Goal: Task Accomplishment & Management: Complete application form

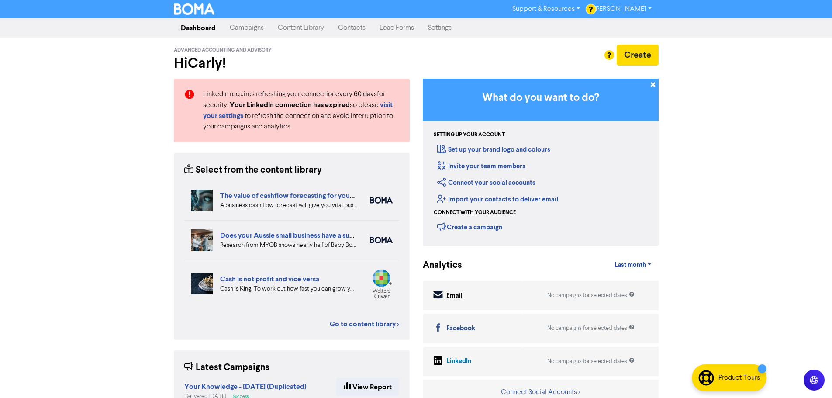
click at [341, 31] on link "Contacts" at bounding box center [351, 27] width 41 height 17
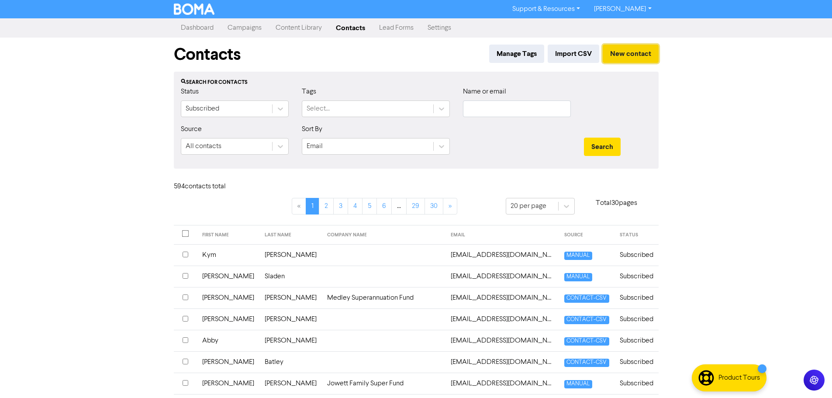
click at [620, 57] on button "New contact" at bounding box center [631, 54] width 56 height 18
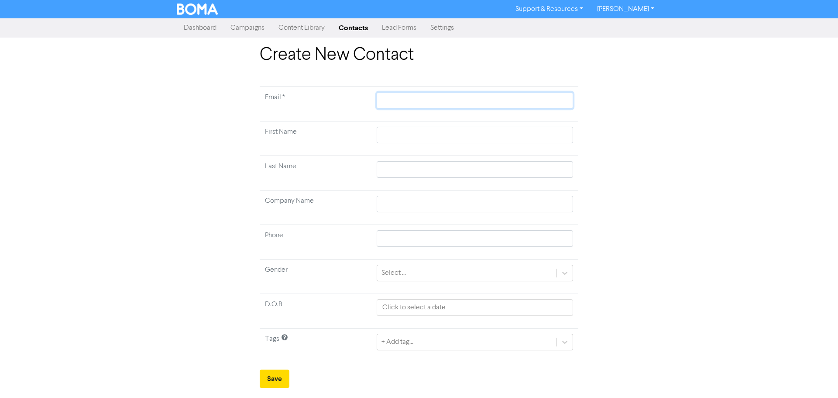
paste input "[EMAIL_ADDRESS][DOMAIN_NAME]"
type input "[EMAIL_ADDRESS][DOMAIN_NAME]"
click at [401, 136] on input "text" at bounding box center [475, 135] width 196 height 17
type input "D"
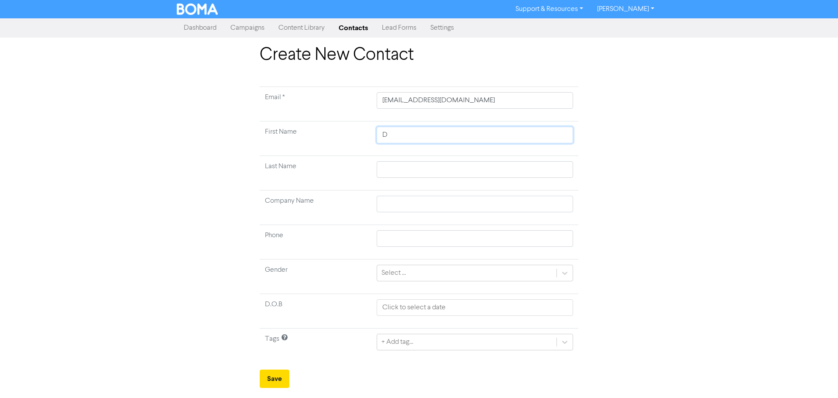
type input "Da"
type input "[PERSON_NAME]"
type input "Danie"
type input "[PERSON_NAME]"
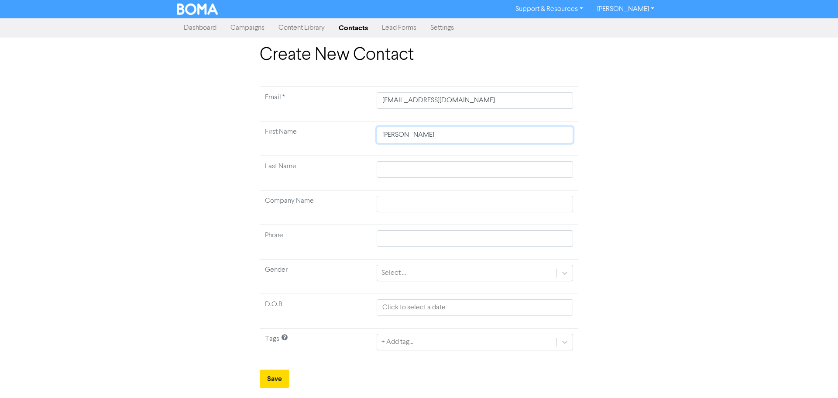
type input "[PERSON_NAME]"
click at [400, 167] on input "text" at bounding box center [475, 169] width 196 height 17
type input "S"
type input "Su"
type input "Sul"
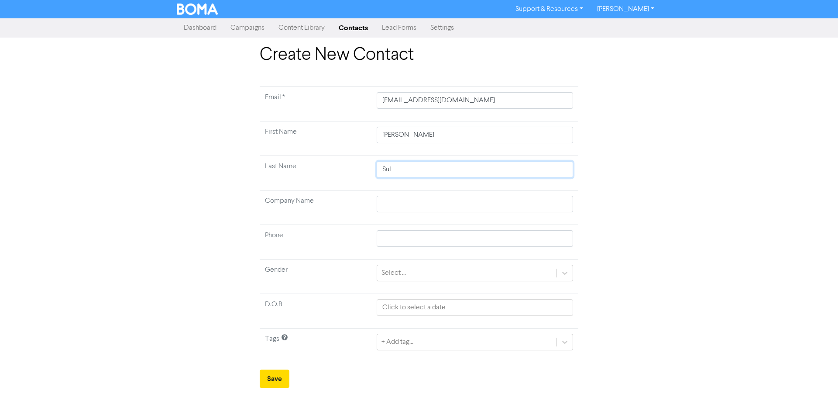
type input "[PERSON_NAME]"
type input "Sulta"
type input "Sultan"
type input "Sultana"
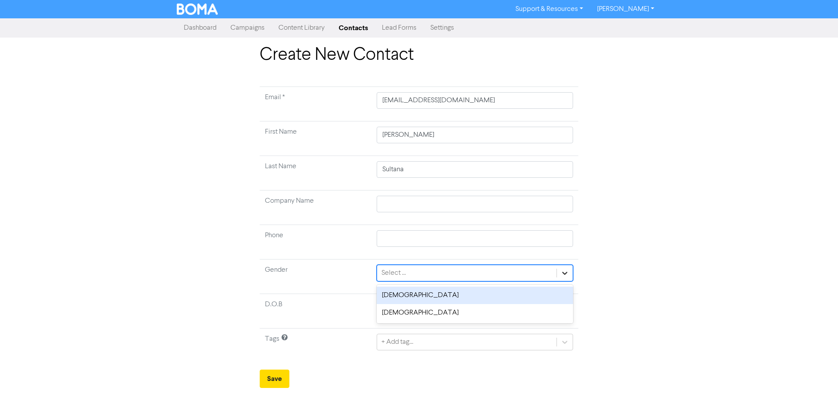
click at [568, 274] on icon at bounding box center [565, 273] width 9 height 9
click at [537, 299] on div "[DEMOGRAPHIC_DATA]" at bounding box center [475, 294] width 196 height 17
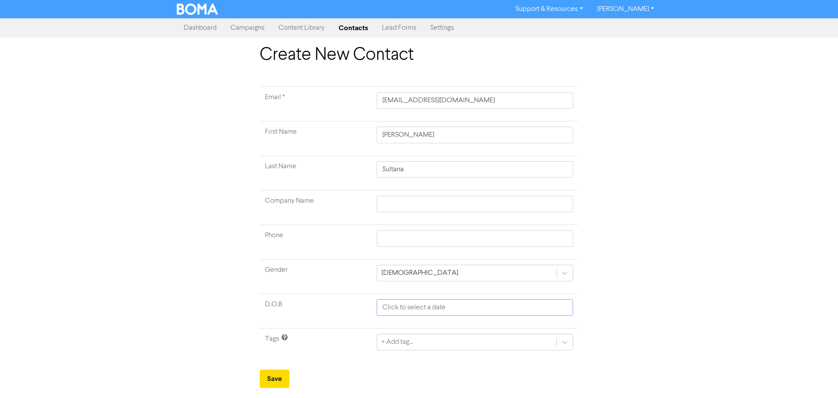
select select "8"
select select "2025"
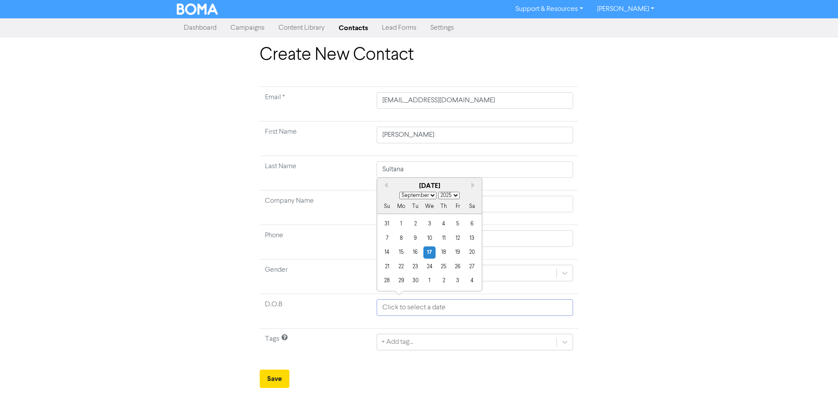
click at [412, 309] on input "text" at bounding box center [475, 307] width 196 height 17
click at [422, 194] on select "January February March April May June July August September October November De…" at bounding box center [418, 195] width 37 height 7
click at [400, 192] on select "January February March April May June July August September October November De…" at bounding box center [418, 195] width 37 height 7
click at [451, 195] on select "1900 1901 1902 1903 1904 1905 1906 1907 1908 1909 1910 1911 1912 1913 1914 1915…" at bounding box center [448, 195] width 21 height 7
click at [424, 195] on select "January February March April May June July August September October November De…" at bounding box center [418, 195] width 37 height 7
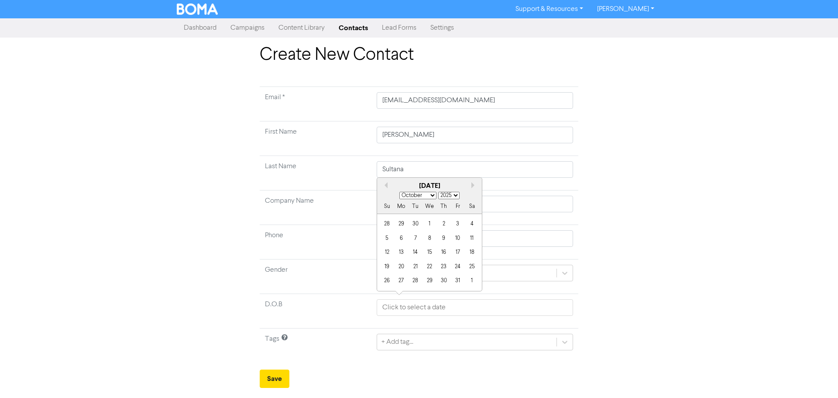
select select "10"
click at [400, 192] on select "January February March April May June July August September October November De…" at bounding box center [418, 195] width 37 height 7
click at [447, 194] on select "1900 1901 1902 1903 1904 1905 1906 1907 1908 1909 1910 1911 1912 1913 1914 1915…" at bounding box center [448, 195] width 21 height 7
select select "1991"
click at [438, 192] on select "1900 1901 1902 1903 1904 1905 1906 1907 1908 1909 1910 1911 1912 1913 1914 1915…" at bounding box center [448, 195] width 21 height 7
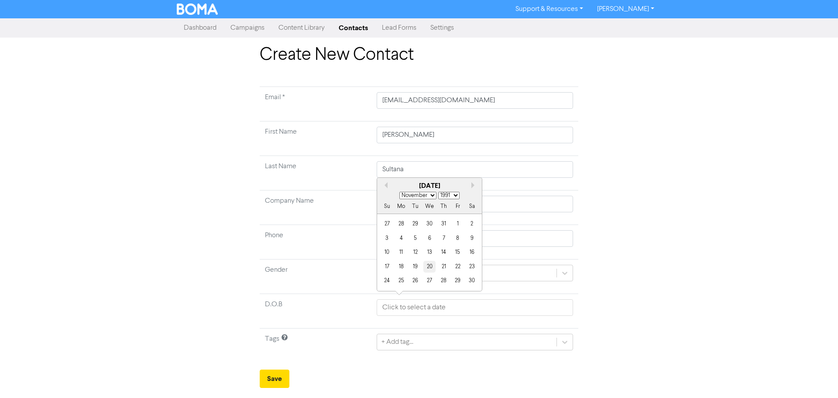
click at [424, 264] on div "20" at bounding box center [430, 267] width 12 height 12
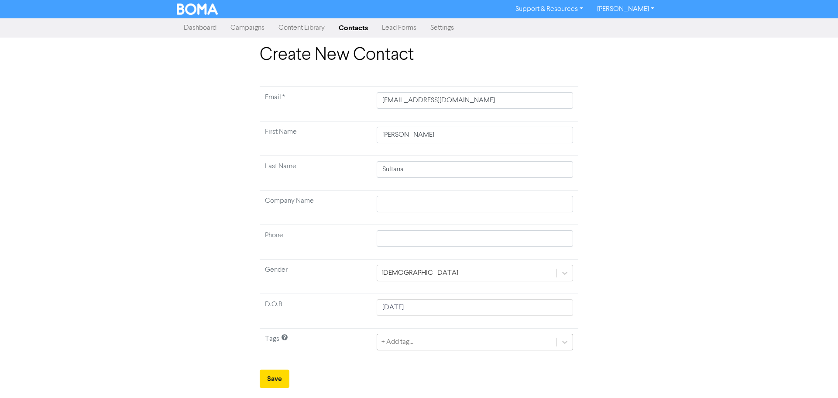
click at [451, 341] on div "+ Add tag..." at bounding box center [475, 342] width 196 height 17
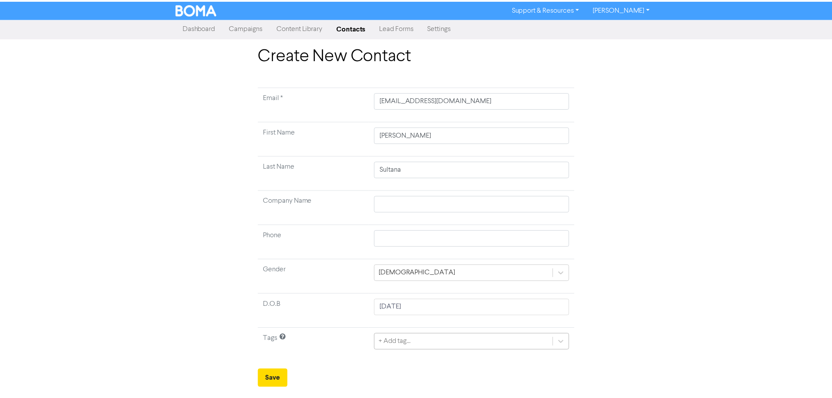
scroll to position [47, 0]
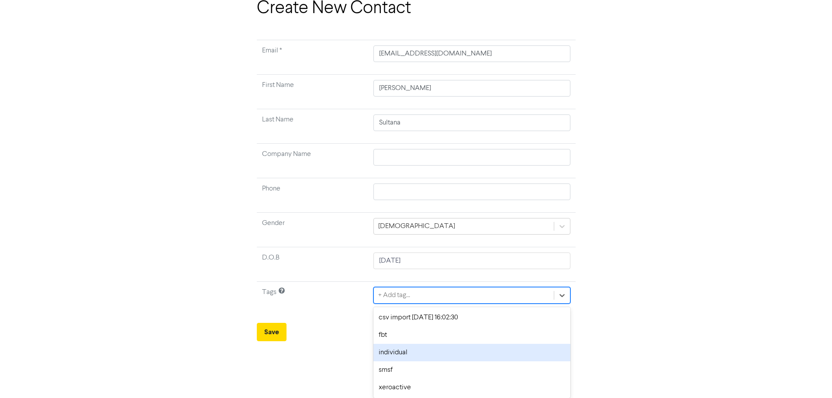
click at [451, 356] on div "individual" at bounding box center [471, 352] width 196 height 17
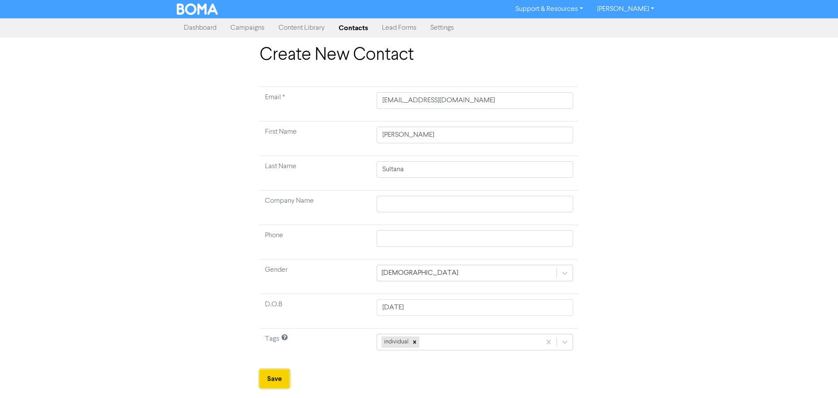
click at [281, 376] on button "Save" at bounding box center [275, 378] width 30 height 18
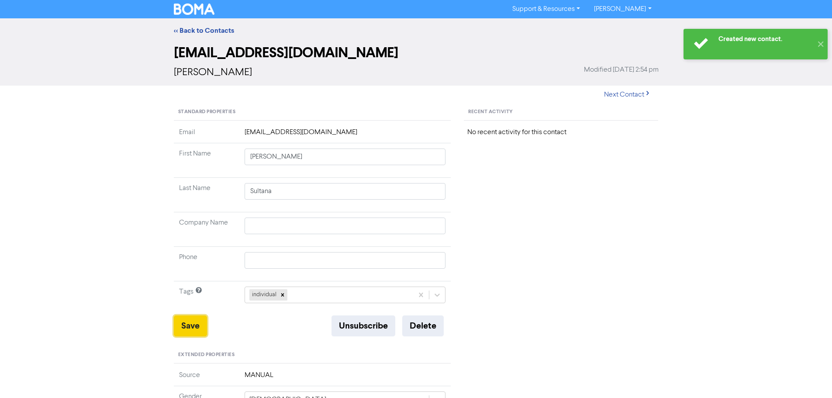
click at [190, 331] on button "Save" at bounding box center [190, 325] width 33 height 21
click at [206, 33] on link "<< Back to Contacts" at bounding box center [204, 30] width 60 height 9
